Goal: Task Accomplishment & Management: Complete application form

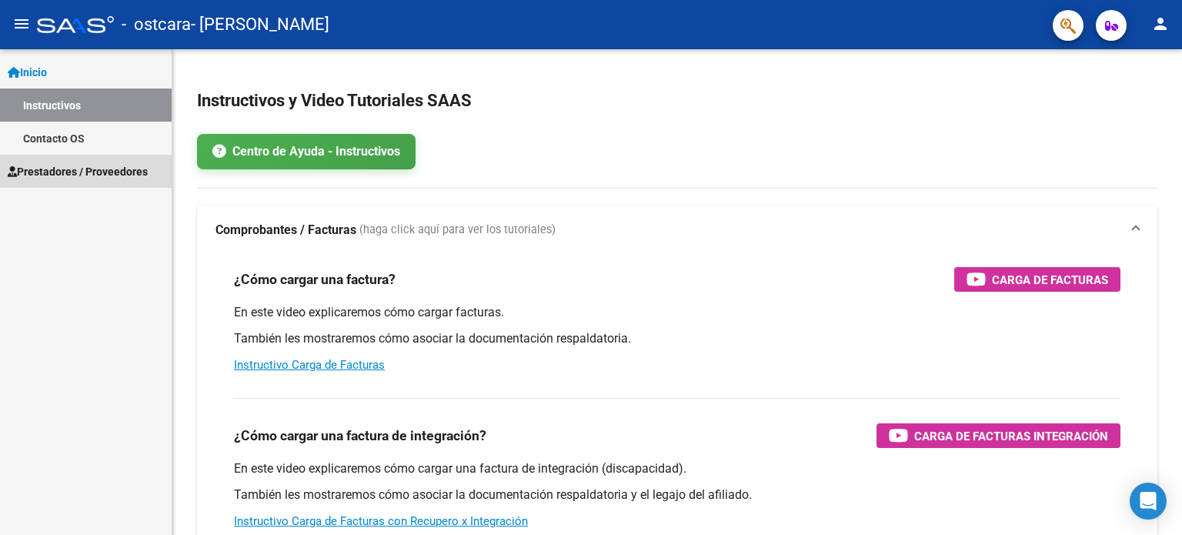
click at [89, 171] on span "Prestadores / Proveedores" at bounding box center [78, 171] width 140 height 17
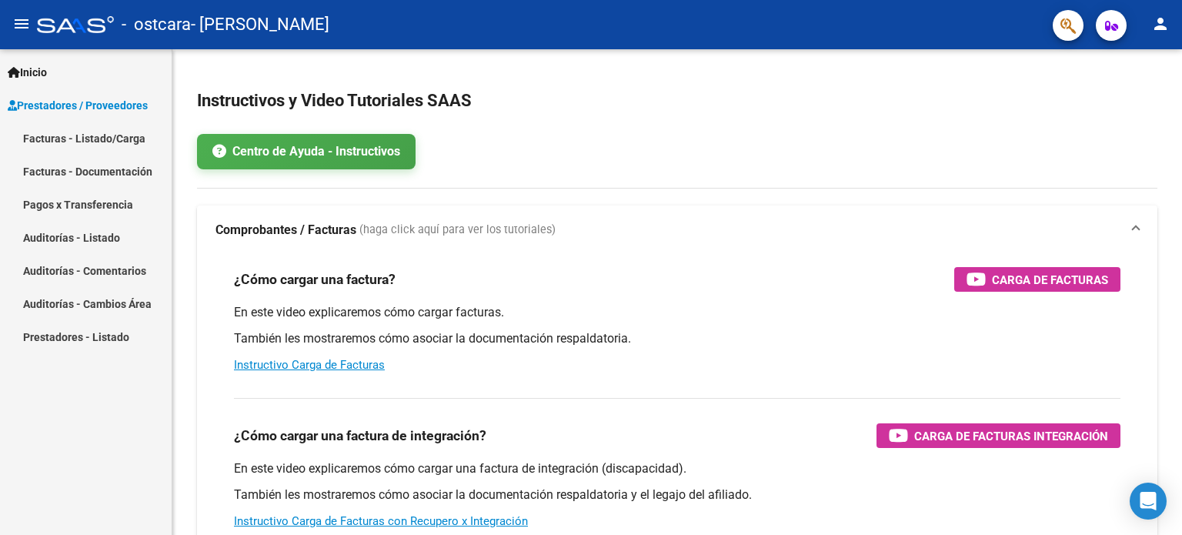
click at [90, 139] on link "Facturas - Listado/Carga" at bounding box center [86, 138] width 172 height 33
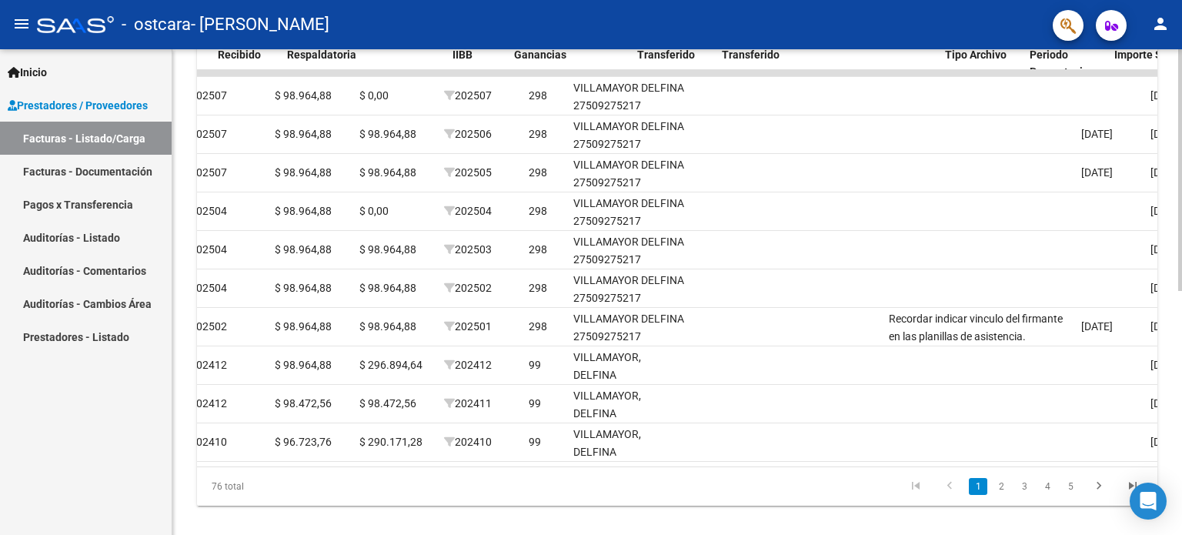
scroll to position [0, 918]
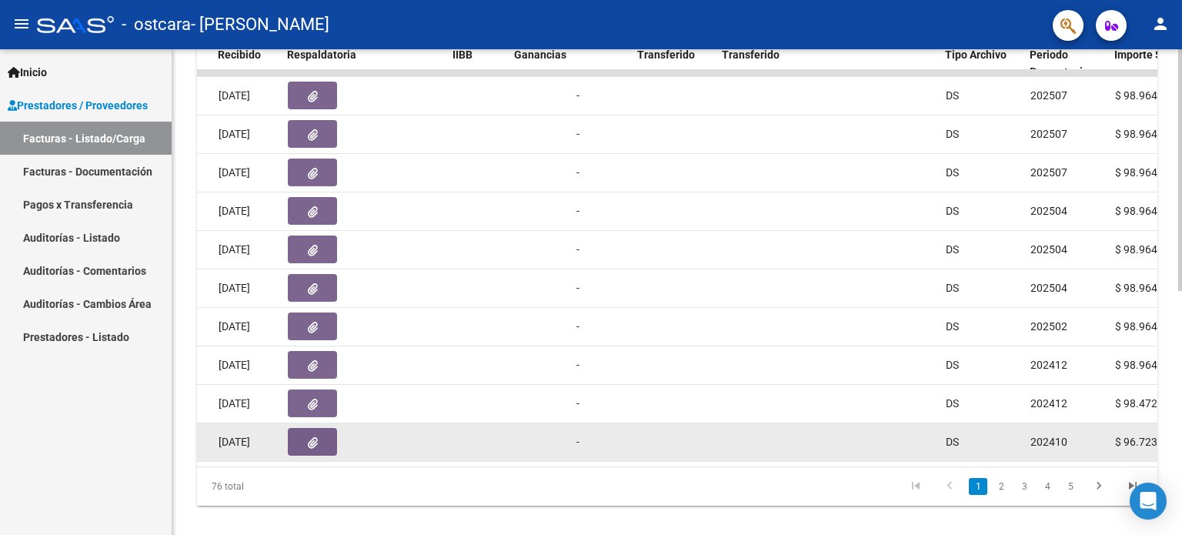
drag, startPoint x: 663, startPoint y: 461, endPoint x: 373, endPoint y: 430, distance: 291.9
click at [492, 466] on datatable-body "22968 Integración [PERSON_NAME] 27278358173 Factura C: 1 - 981 $ 98.964,88 [DAT…" at bounding box center [677, 268] width 961 height 396
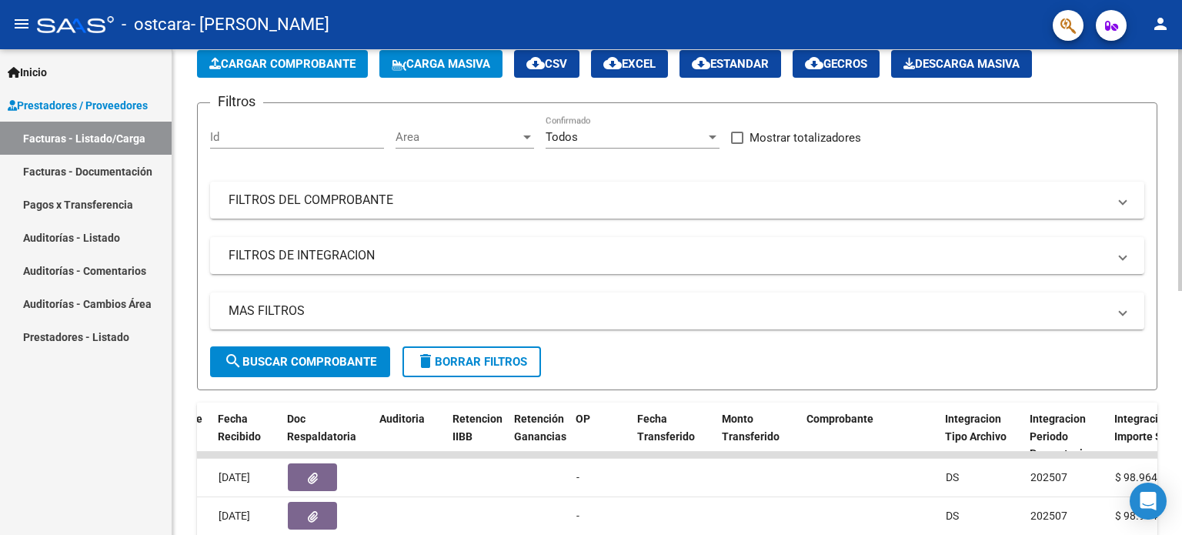
scroll to position [0, 0]
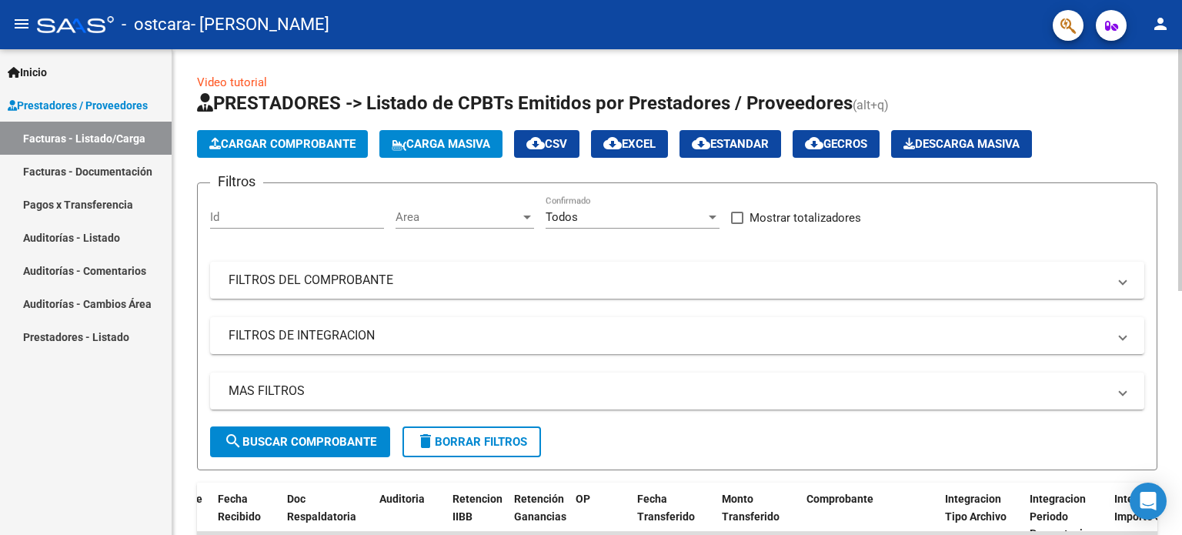
click at [268, 143] on span "Cargar Comprobante" at bounding box center [282, 144] width 146 height 14
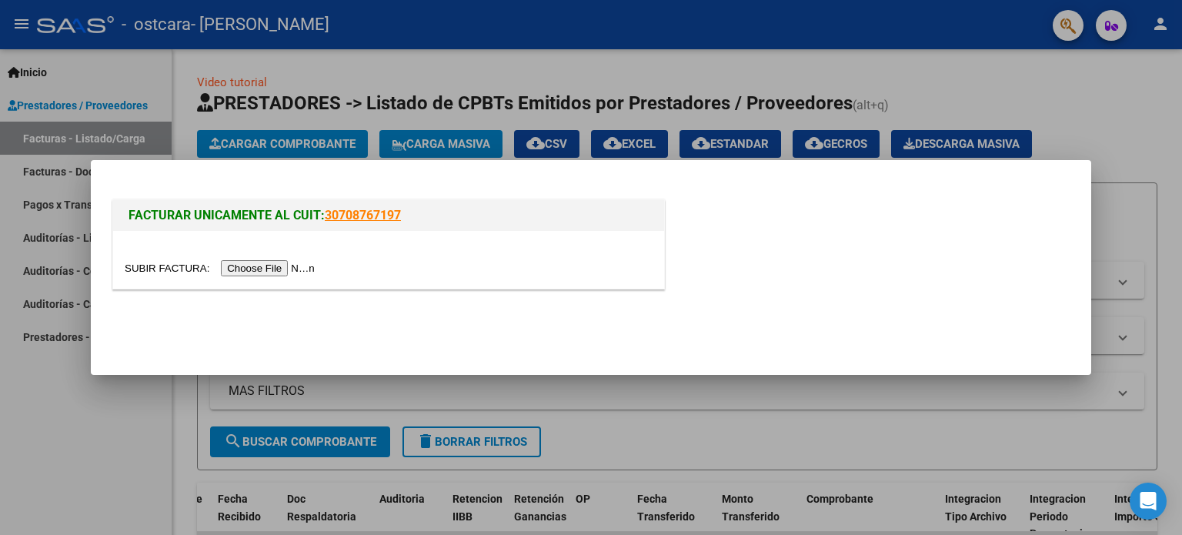
click at [249, 266] on input "file" at bounding box center [222, 268] width 195 height 16
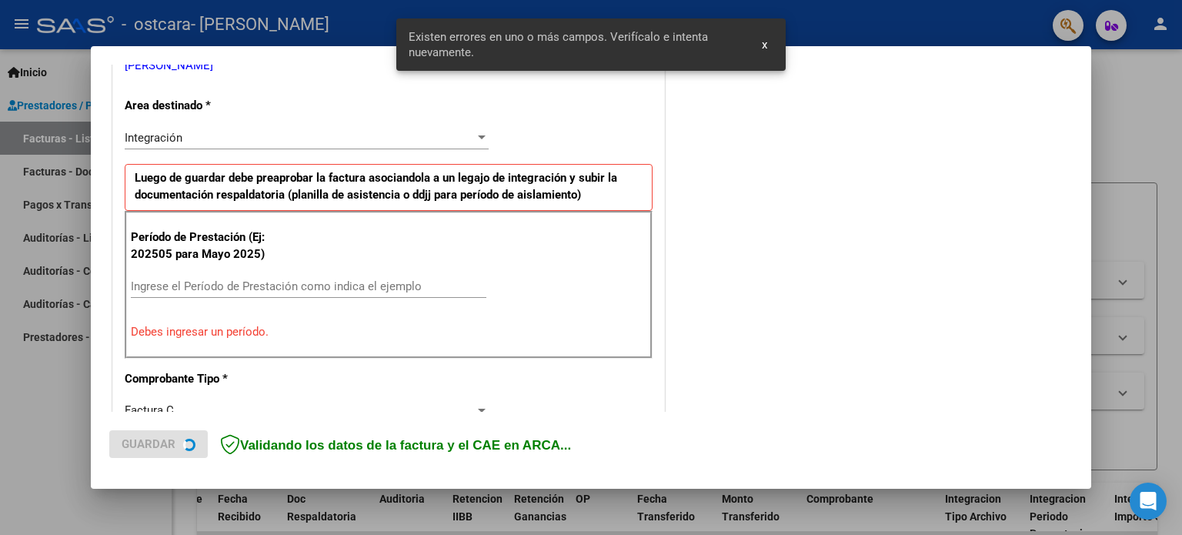
scroll to position [332, 0]
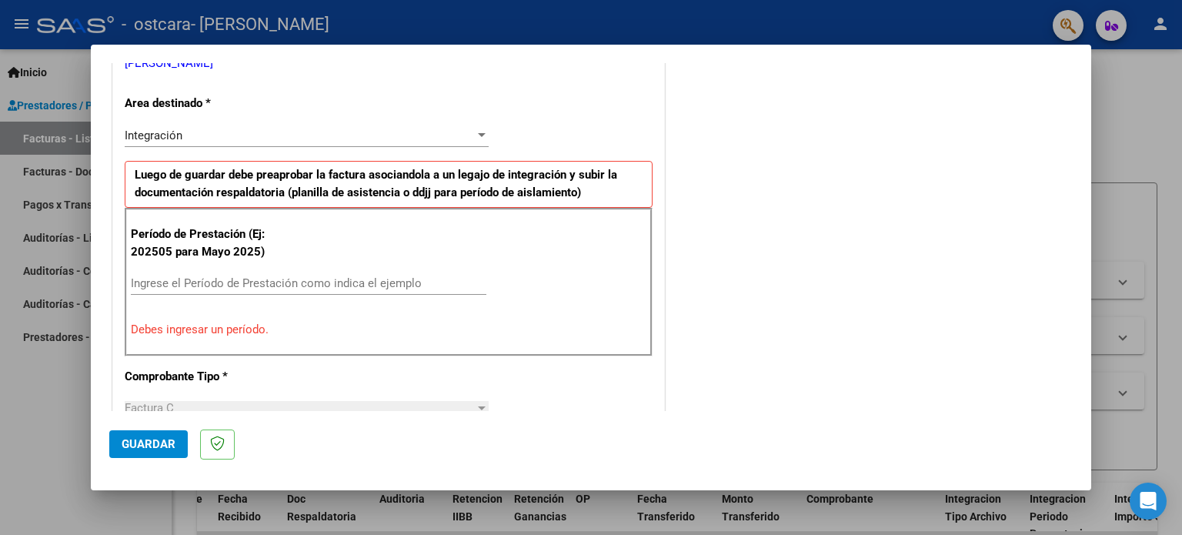
click at [231, 285] on input "Ingrese el Período de Prestación como indica el ejemplo" at bounding box center [309, 283] width 356 height 14
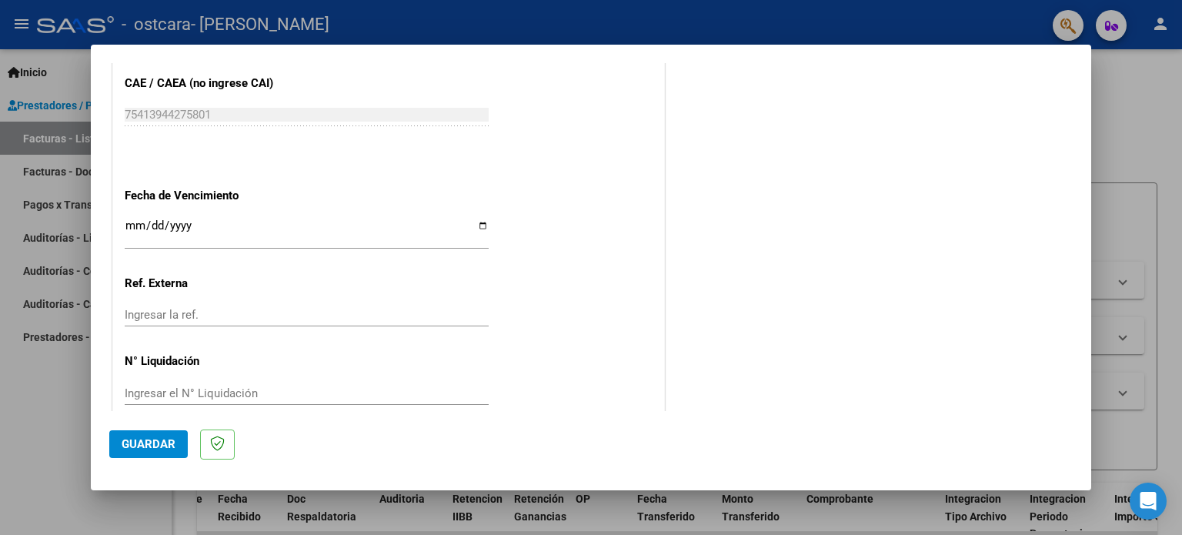
scroll to position [1001, 0]
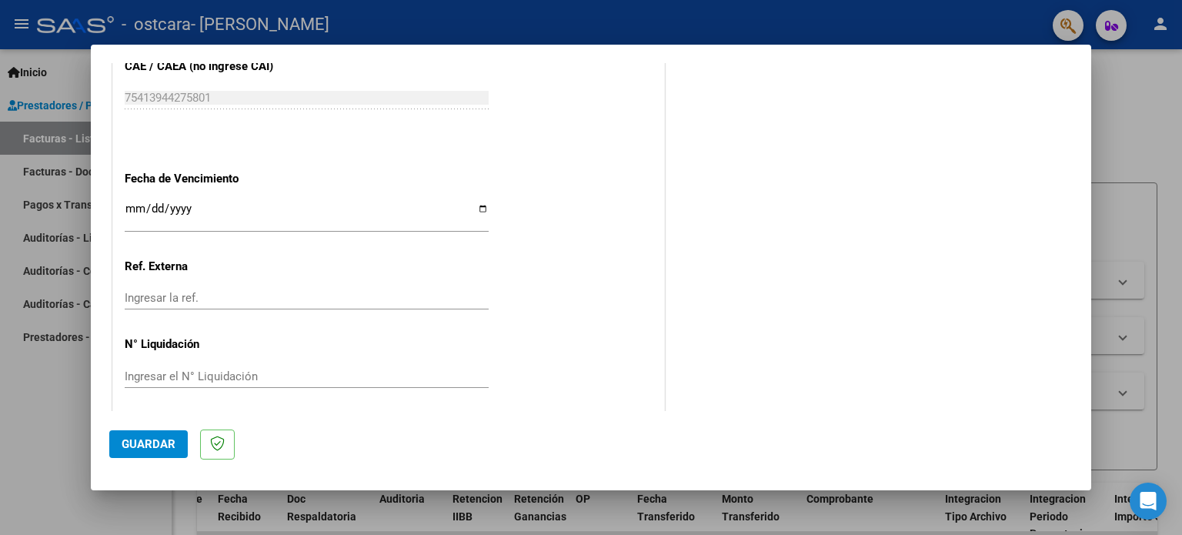
type input "202508"
click at [477, 209] on input "Ingresar la fecha" at bounding box center [307, 214] width 364 height 25
type input "[DATE]"
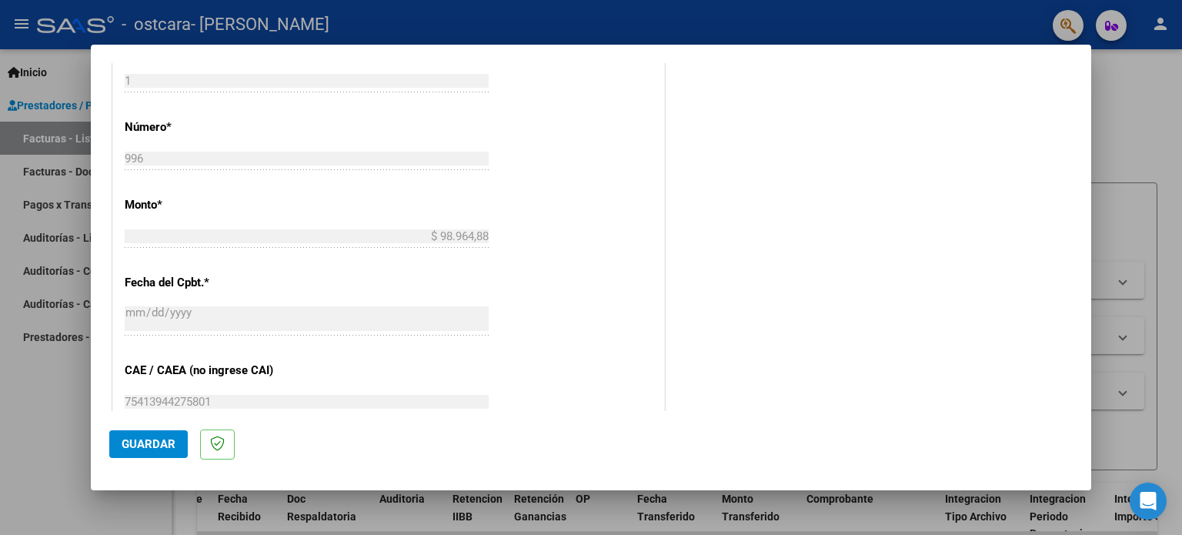
scroll to position [1005, 0]
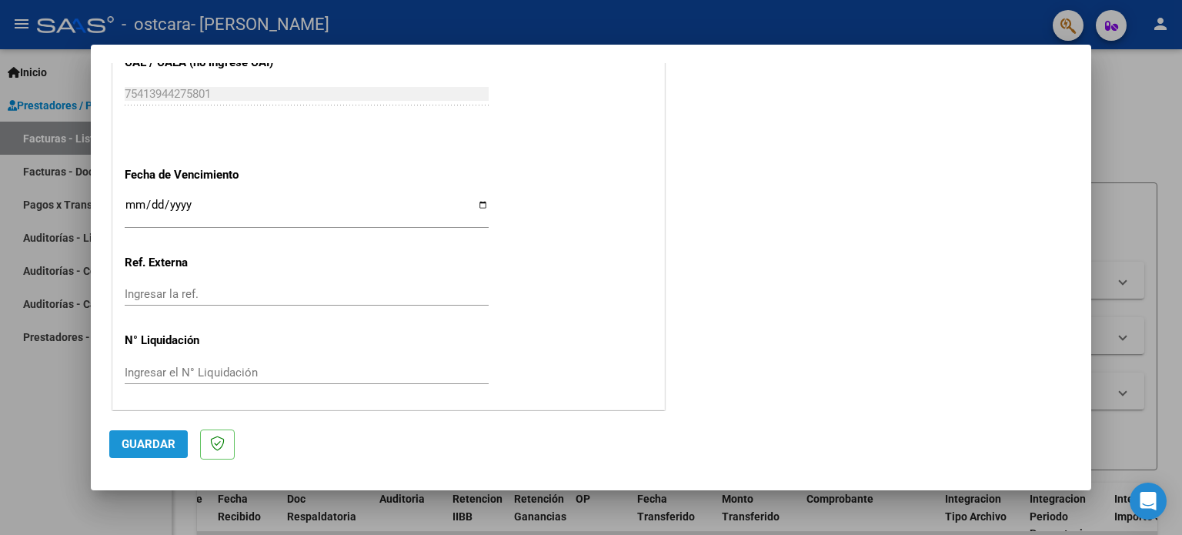
click at [122, 443] on span "Guardar" at bounding box center [149, 444] width 54 height 14
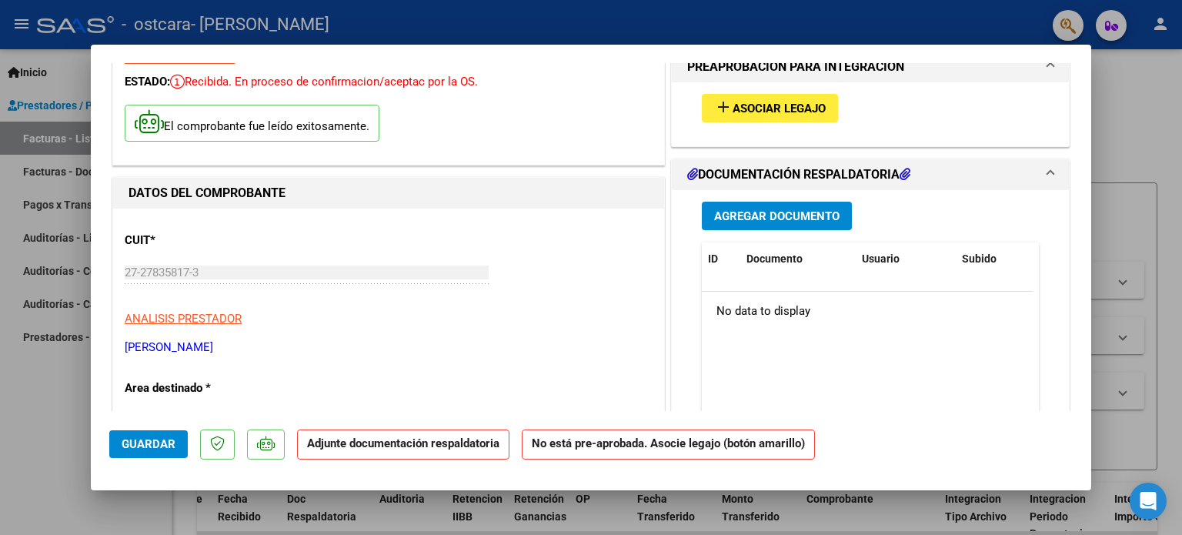
scroll to position [0, 0]
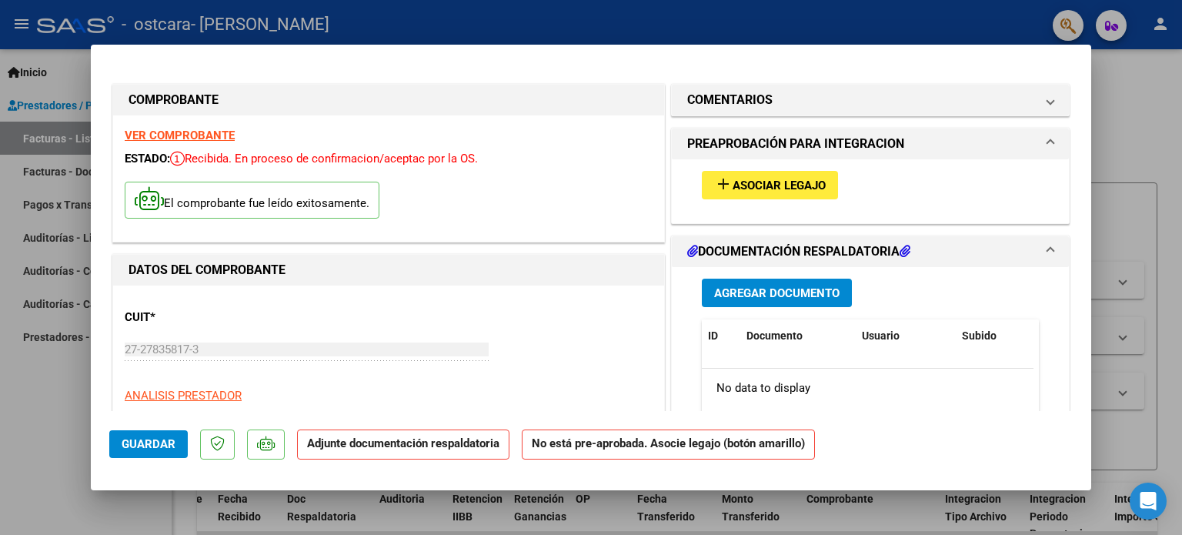
click at [753, 173] on button "add Asociar Legajo" at bounding box center [770, 185] width 136 height 28
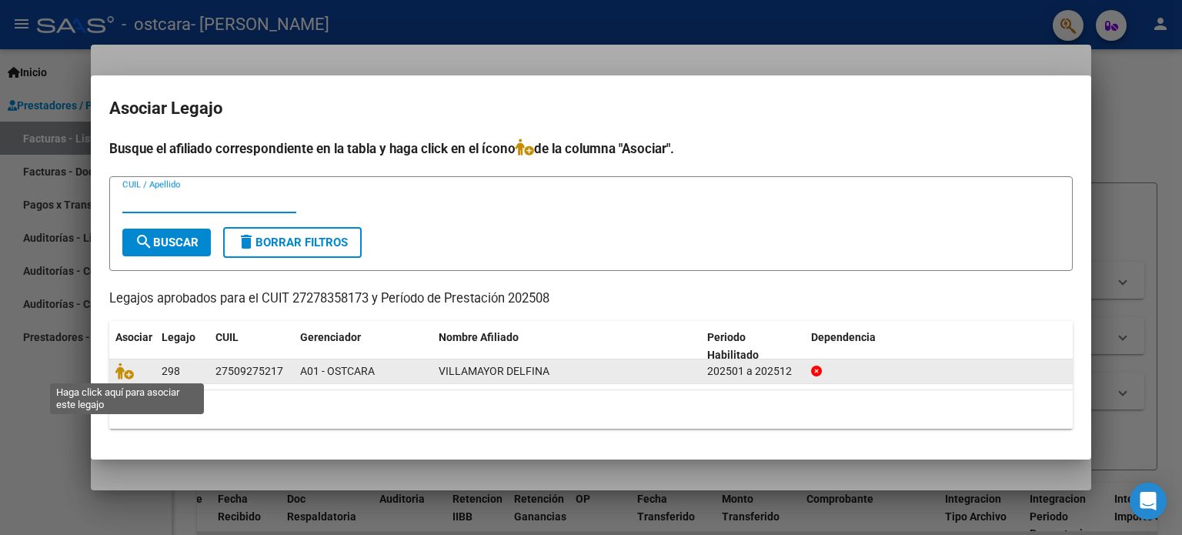
click at [134, 375] on span at bounding box center [126, 372] width 23 height 12
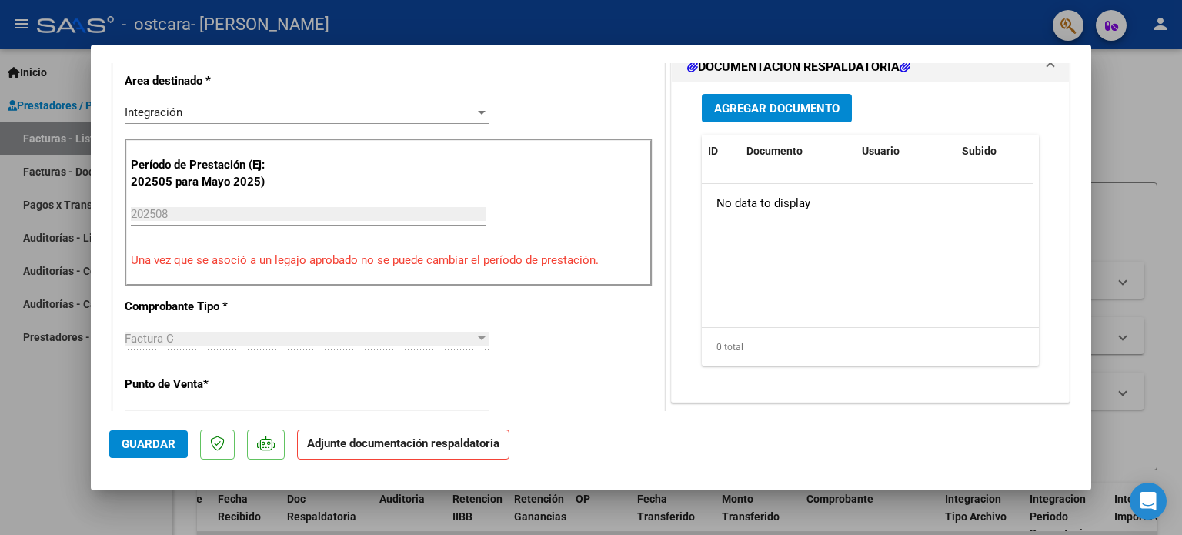
scroll to position [385, 0]
click at [793, 109] on span "Agregar Documento" at bounding box center [776, 108] width 125 height 14
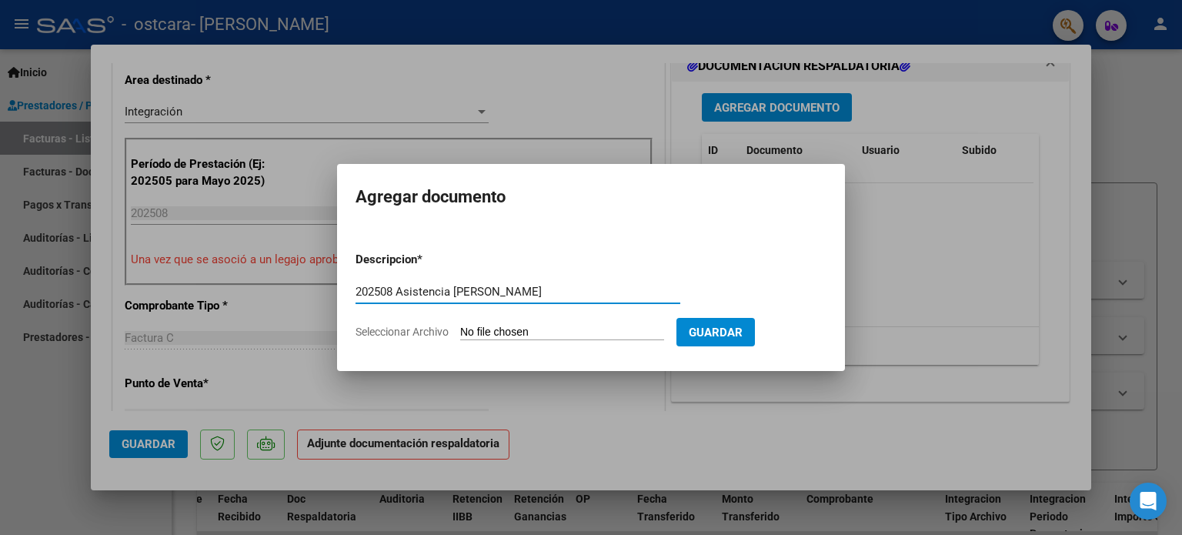
type input "202508 Asistencia [PERSON_NAME]"
click at [498, 333] on input "Seleccionar Archivo" at bounding box center [562, 333] width 204 height 15
type input "C:\fakepath\2025_08 Asistencia Villamayor Delfina.pdf"
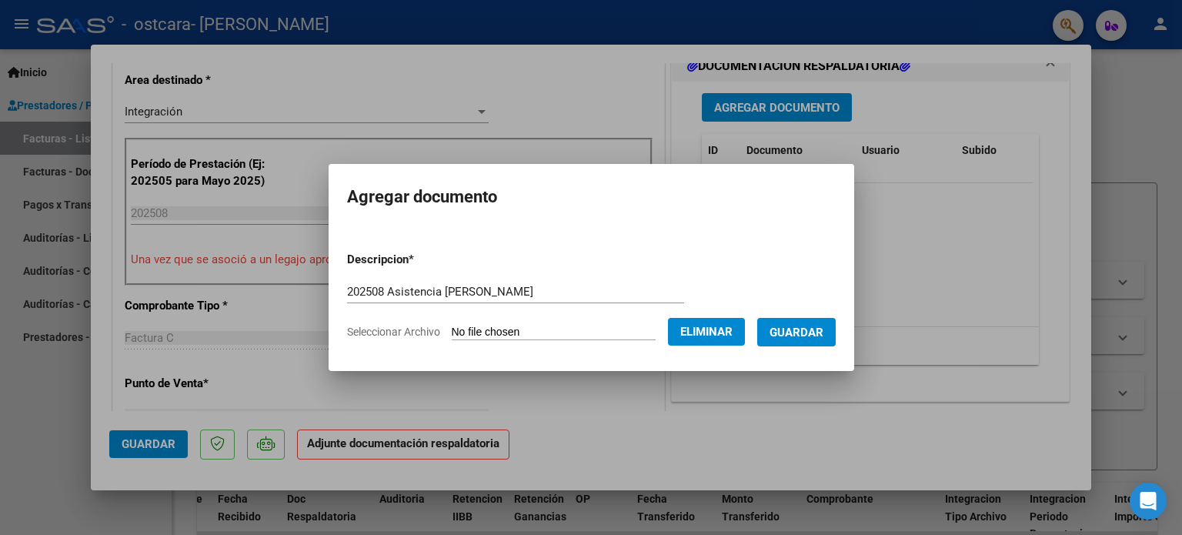
click at [822, 329] on span "Guardar" at bounding box center [797, 333] width 54 height 14
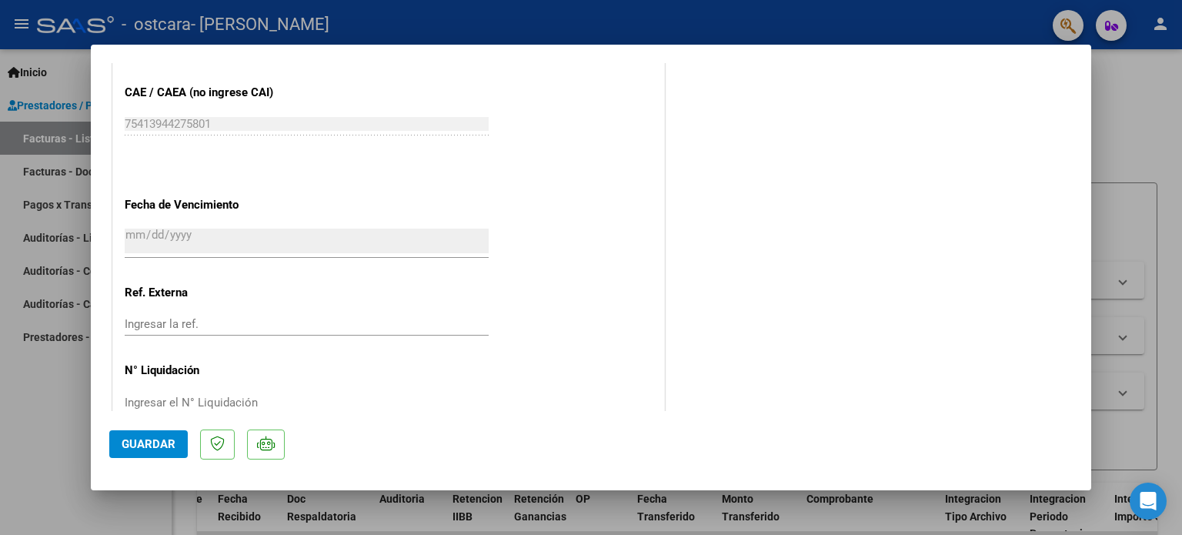
scroll to position [1001, 0]
click at [162, 449] on span "Guardar" at bounding box center [149, 444] width 54 height 14
click at [1143, 128] on div at bounding box center [591, 267] width 1182 height 535
type input "$ 0,00"
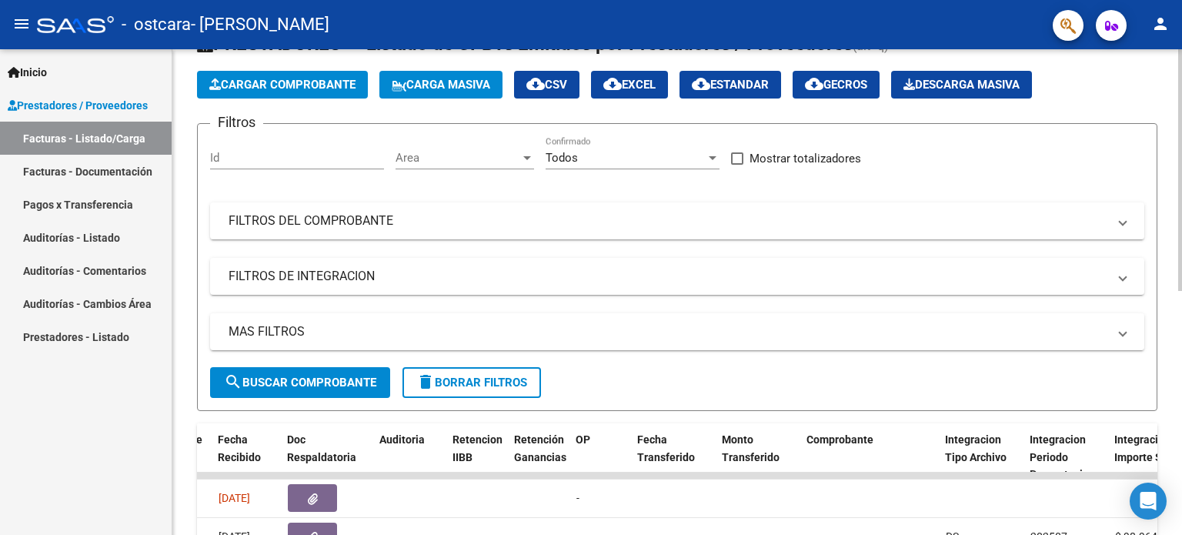
scroll to position [0, 0]
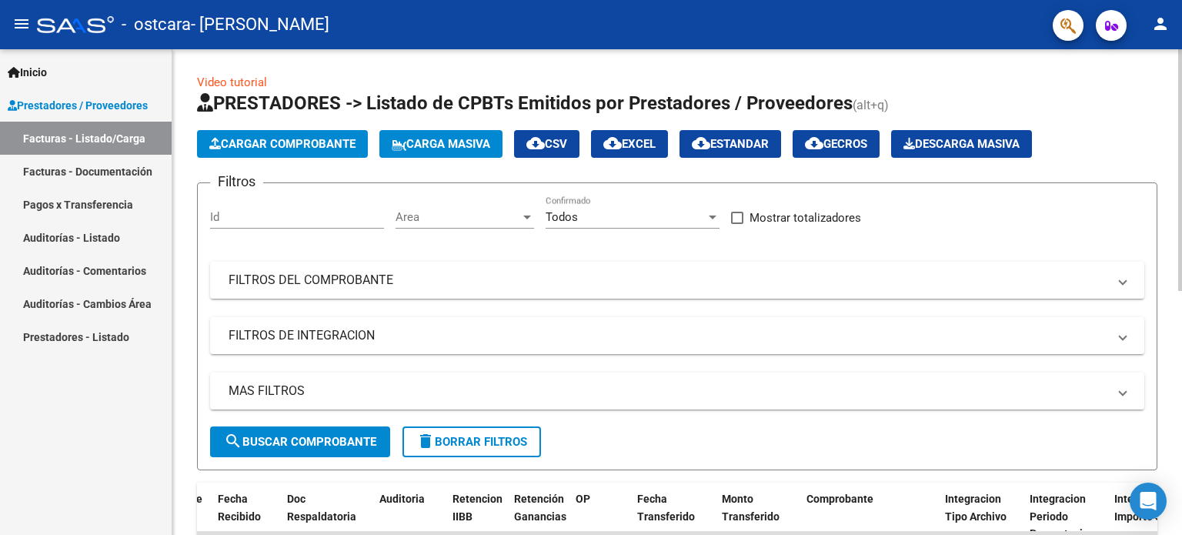
click at [289, 138] on span "Cargar Comprobante" at bounding box center [282, 144] width 146 height 14
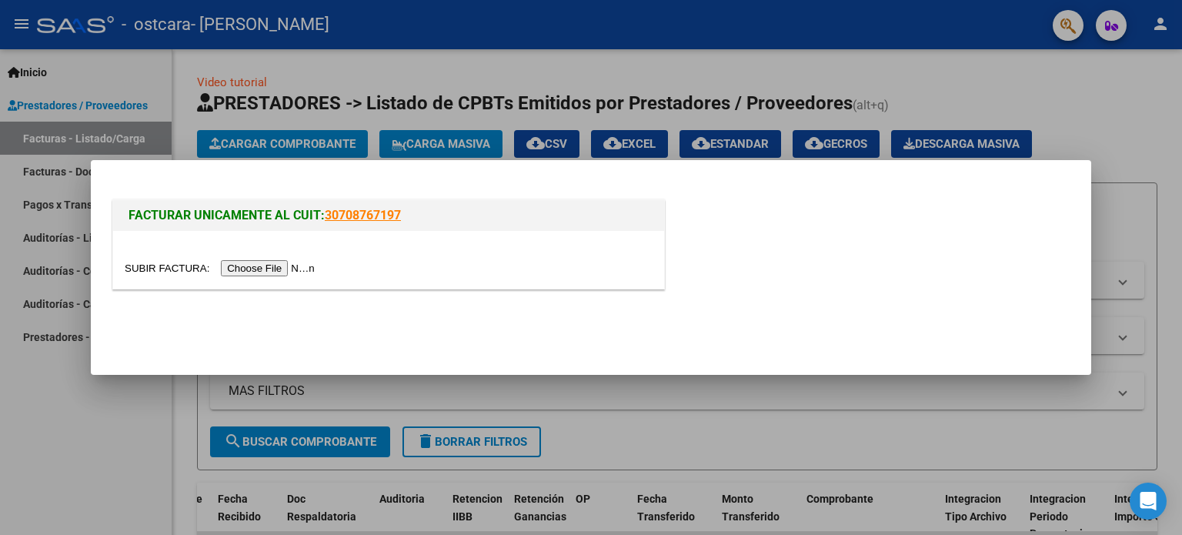
click at [262, 273] on input "file" at bounding box center [222, 268] width 195 height 16
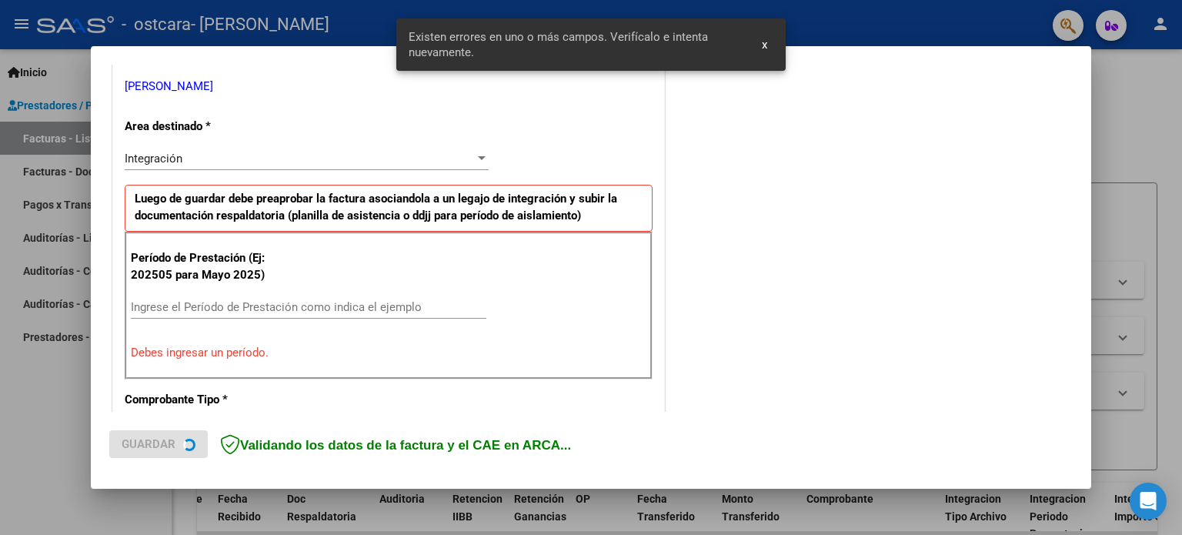
scroll to position [360, 0]
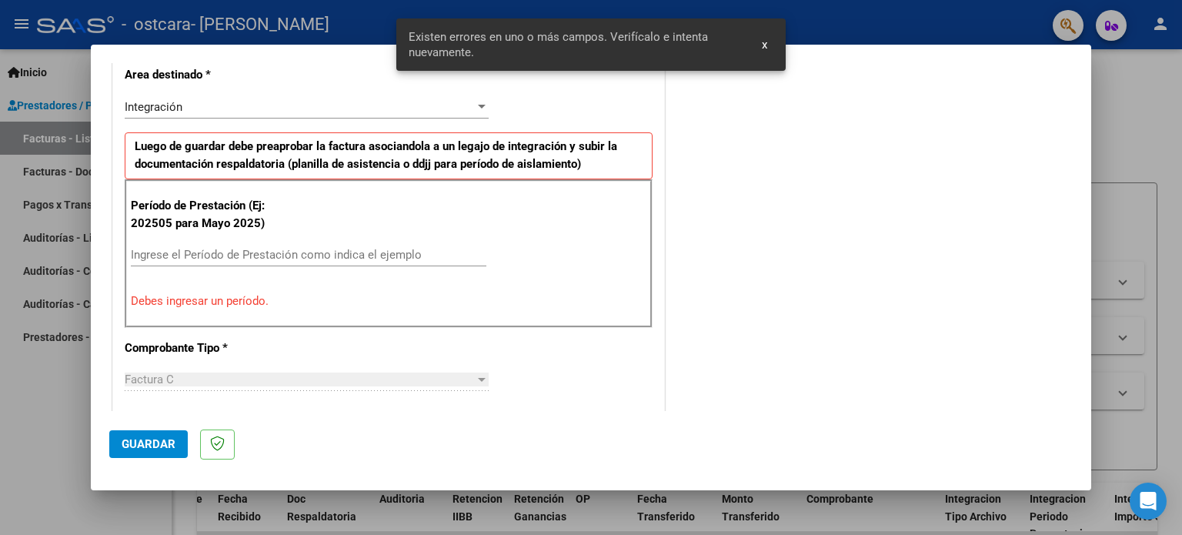
click at [250, 254] on input "Ingrese el Período de Prestación como indica el ejemplo" at bounding box center [309, 255] width 356 height 14
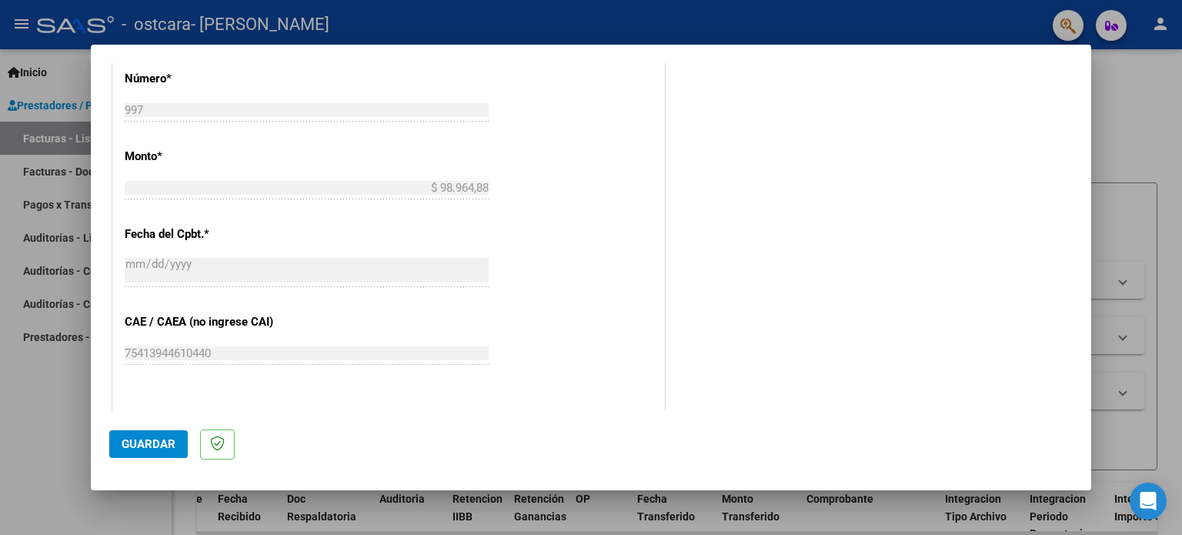
scroll to position [822, 0]
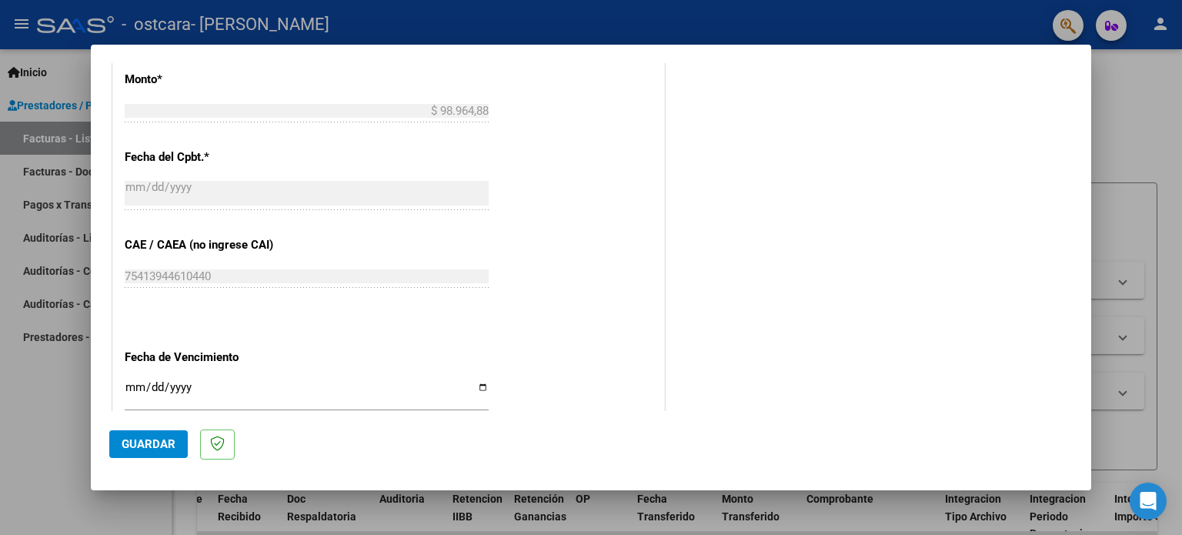
type input "202509"
click at [157, 446] on span "Guardar" at bounding box center [149, 444] width 54 height 14
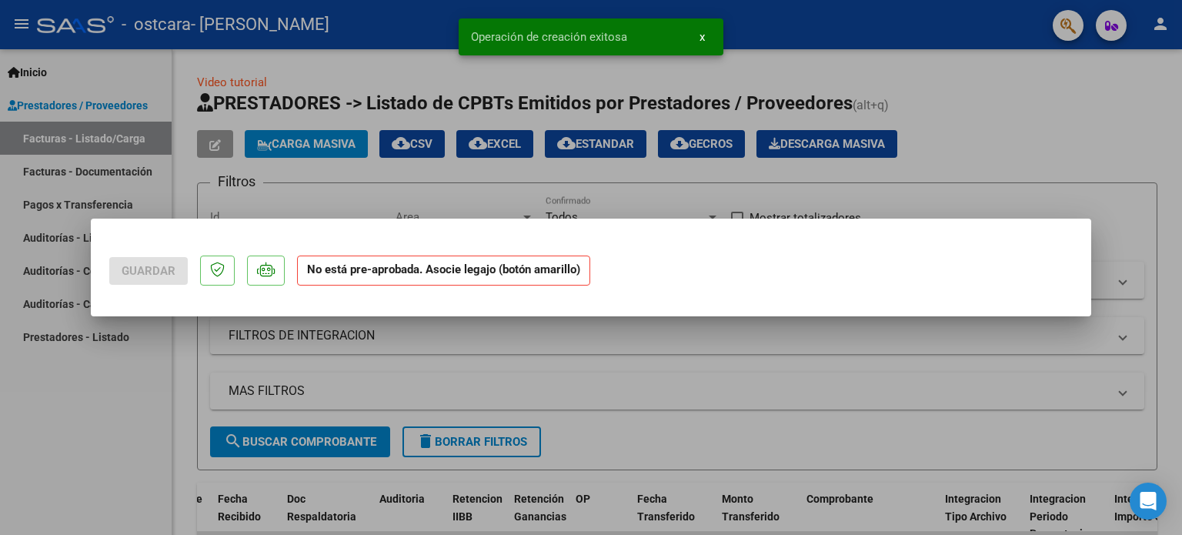
scroll to position [0, 0]
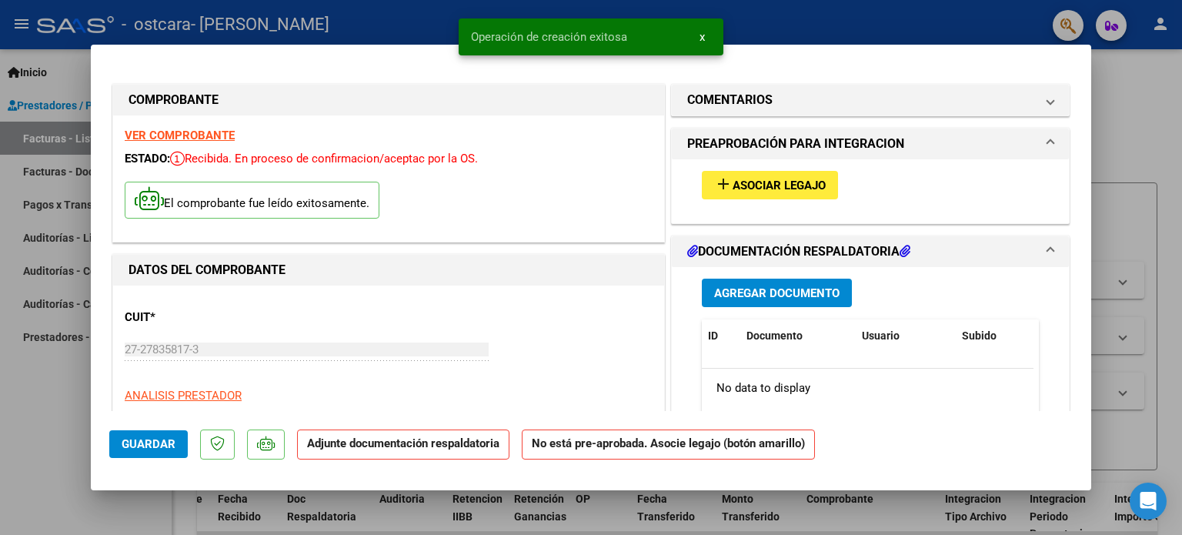
click at [794, 187] on span "Asociar Legajo" at bounding box center [779, 186] width 93 height 14
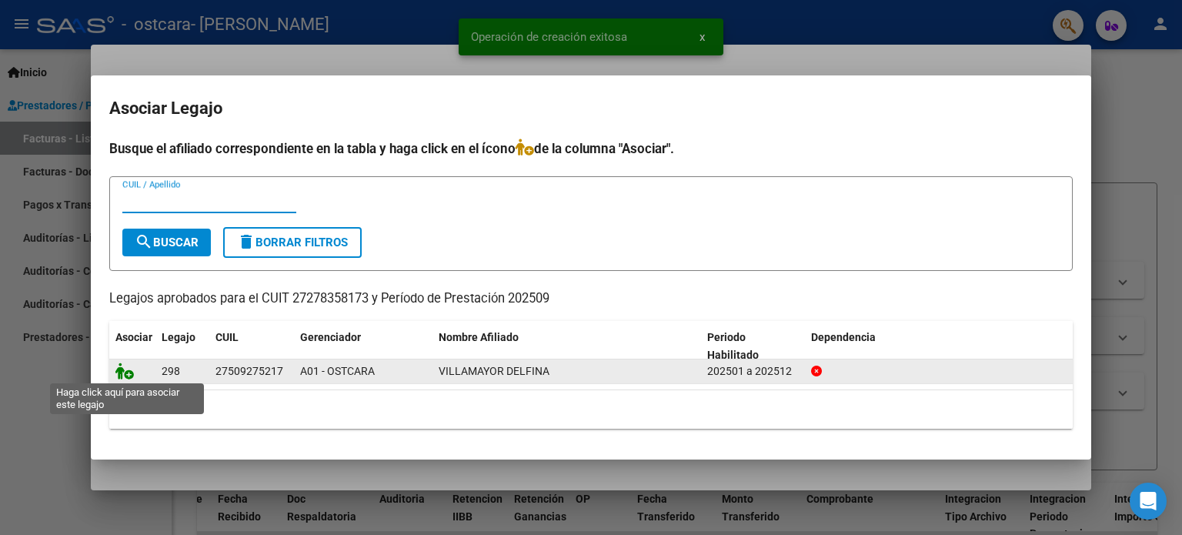
click at [126, 373] on icon at bounding box center [124, 371] width 18 height 17
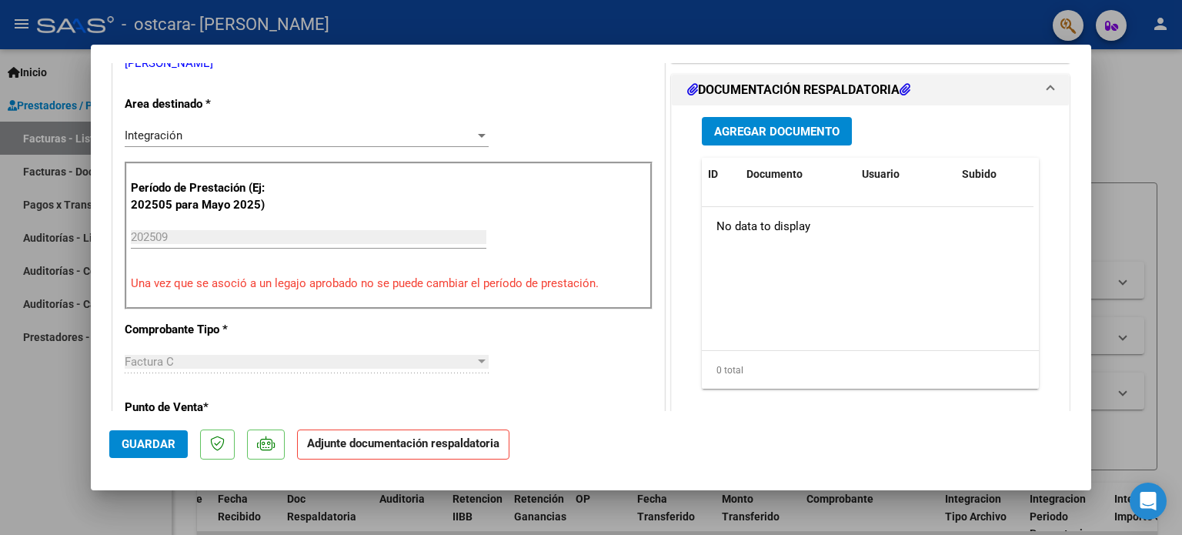
scroll to position [385, 0]
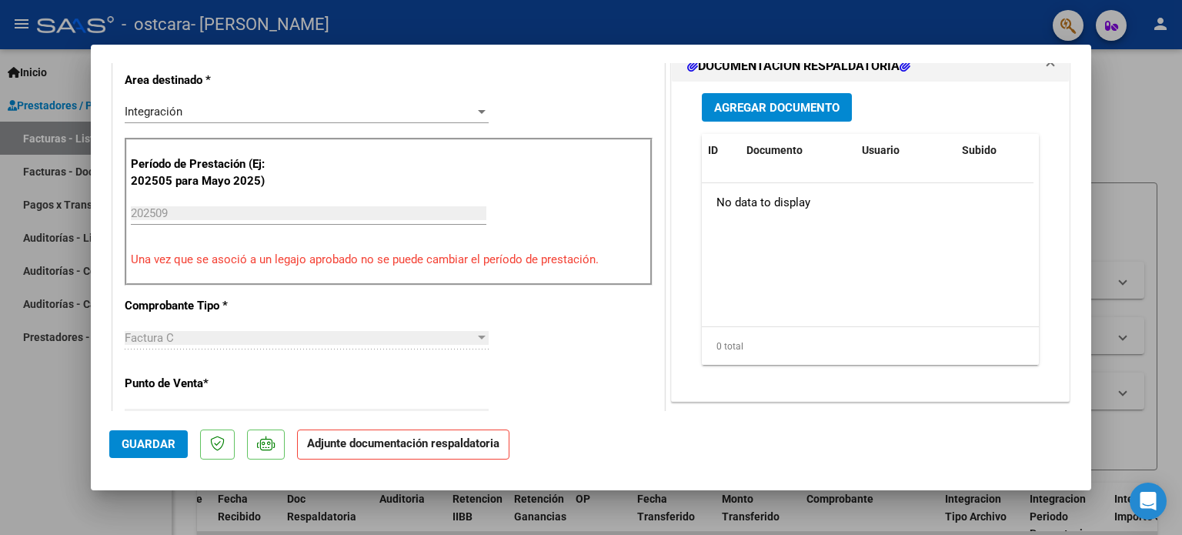
click at [755, 102] on span "Agregar Documento" at bounding box center [776, 108] width 125 height 14
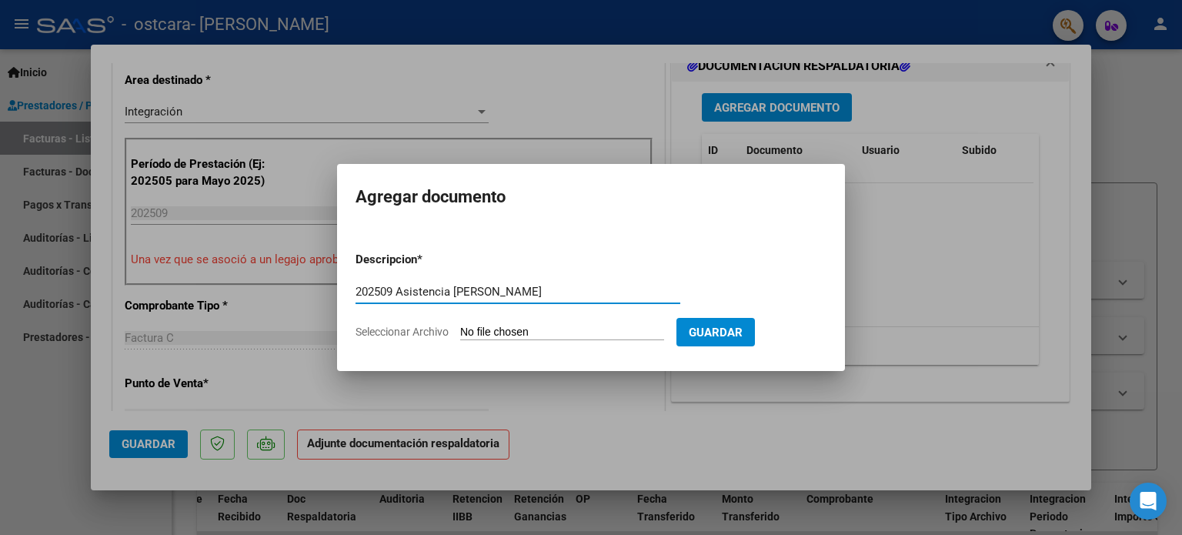
type input "202509 Asistencia [PERSON_NAME]"
click at [481, 329] on input "Seleccionar Archivo" at bounding box center [562, 333] width 204 height 15
type input "C:\fakepath\2025_09 Asistencia Villamayor Delfina.pdf"
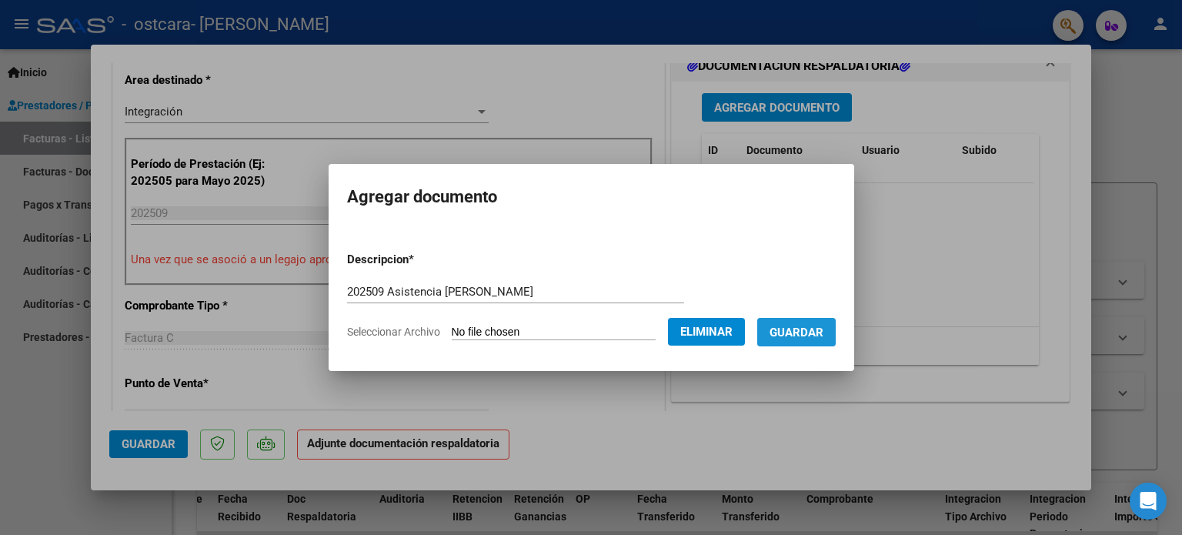
click at [801, 335] on span "Guardar" at bounding box center [797, 333] width 54 height 14
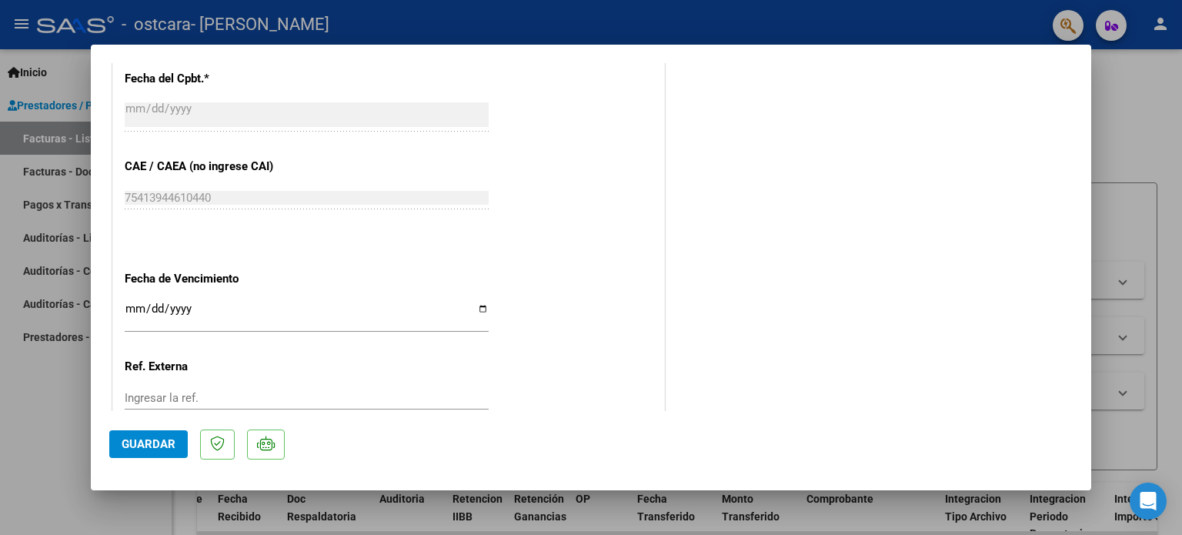
scroll to position [1028, 0]
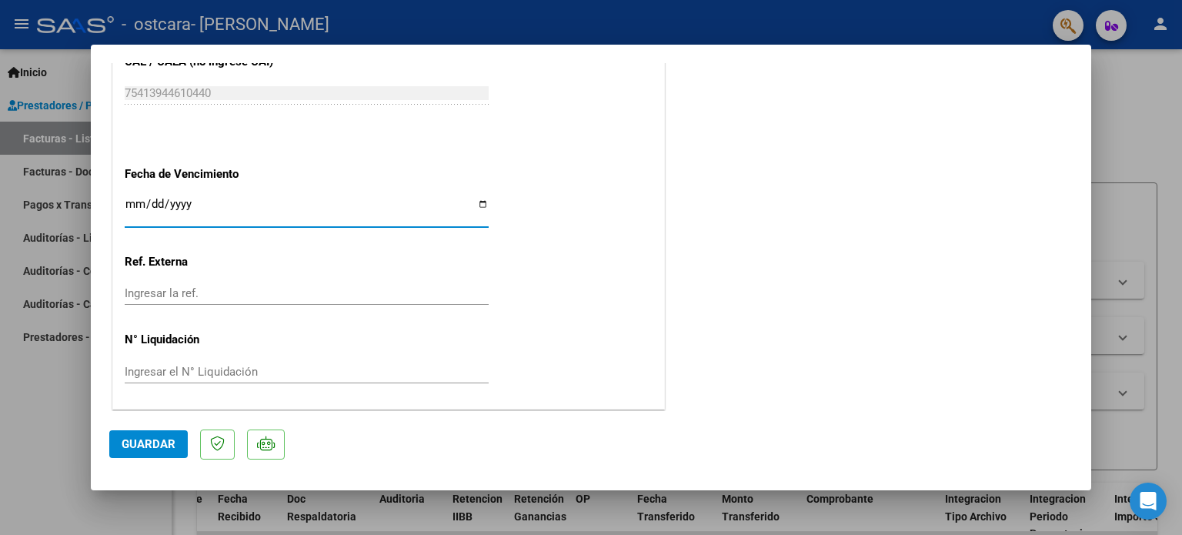
click at [480, 206] on input "Ingresar la fecha" at bounding box center [307, 210] width 364 height 25
type input "[DATE]"
click at [161, 439] on span "Guardar" at bounding box center [149, 444] width 54 height 14
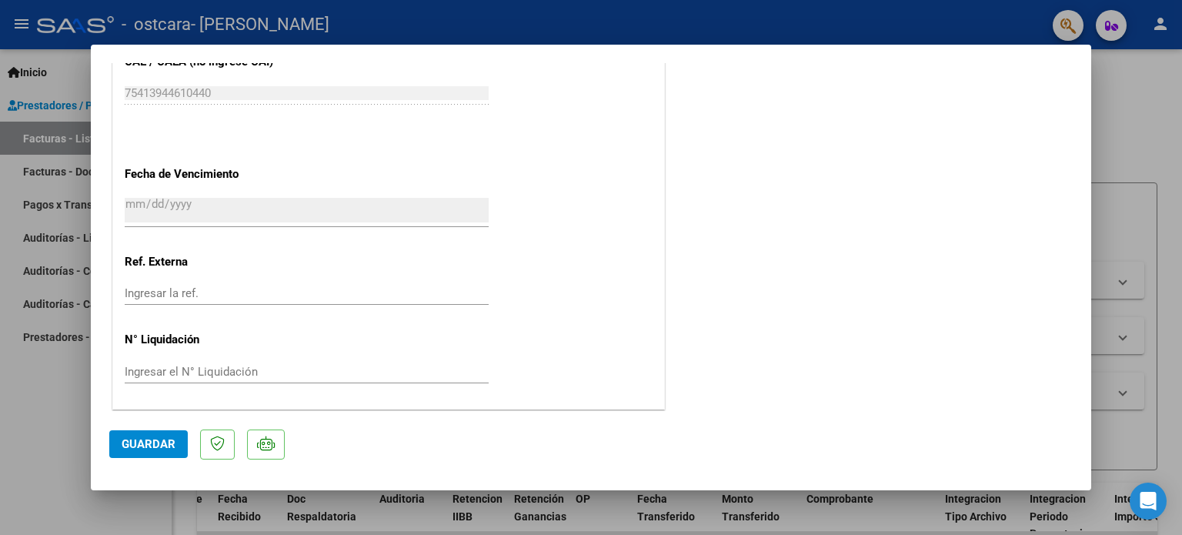
click at [1154, 79] on div at bounding box center [591, 267] width 1182 height 535
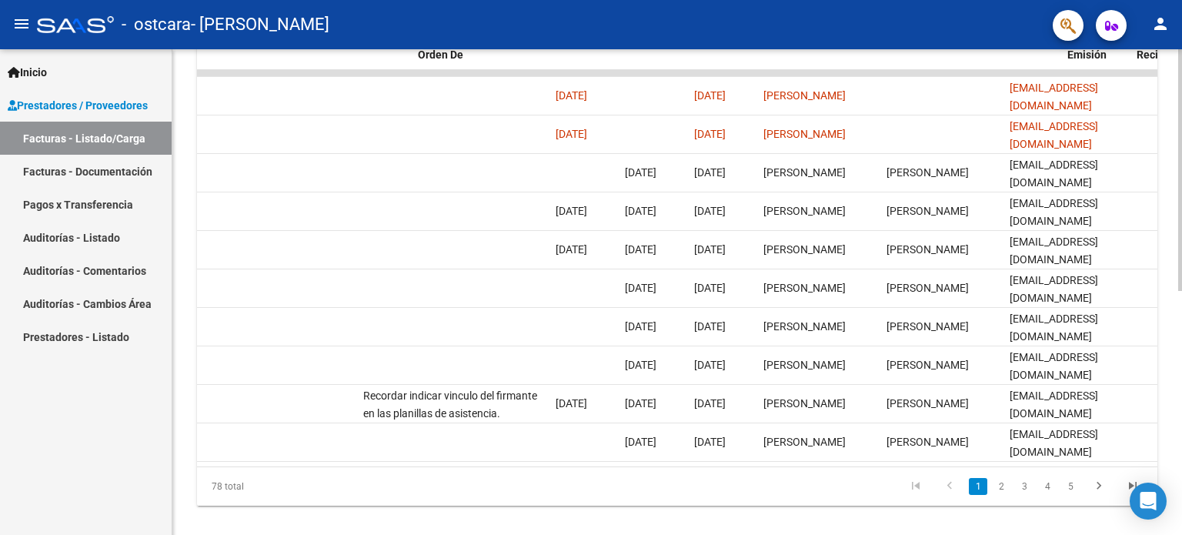
scroll to position [0, 0]
